Goal: Task Accomplishment & Management: Complete application form

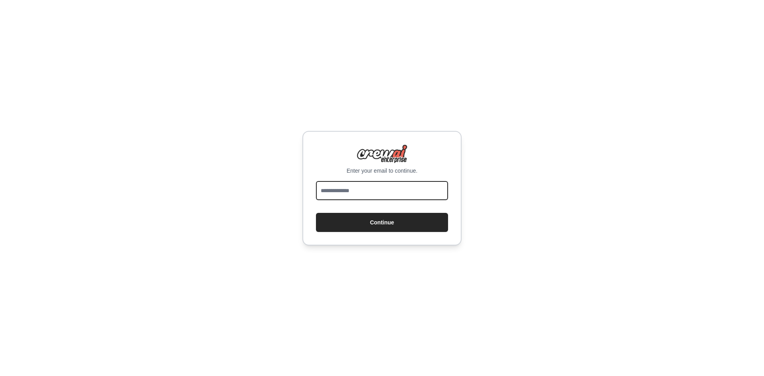
click at [361, 191] on input "email" at bounding box center [382, 190] width 132 height 19
drag, startPoint x: 360, startPoint y: 188, endPoint x: 376, endPoint y: 186, distance: 16.9
click at [376, 186] on input "email" at bounding box center [382, 190] width 132 height 19
click at [377, 186] on input "email" at bounding box center [382, 190] width 132 height 19
click at [349, 190] on input "email" at bounding box center [382, 190] width 132 height 19
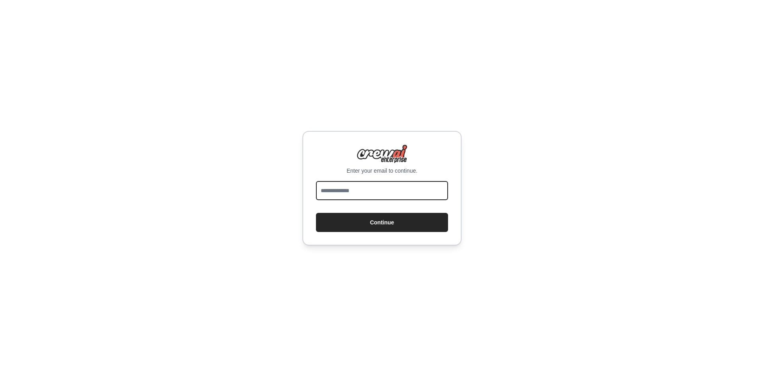
drag, startPoint x: 349, startPoint y: 190, endPoint x: 404, endPoint y: 191, distance: 54.1
click at [404, 191] on input "email" at bounding box center [382, 190] width 132 height 19
type input "**********"
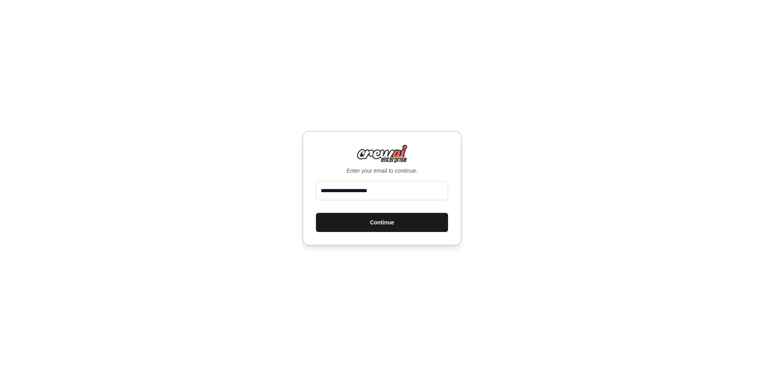
click at [388, 222] on button "Continue" at bounding box center [382, 222] width 132 height 19
